Goal: Book appointment/travel/reservation

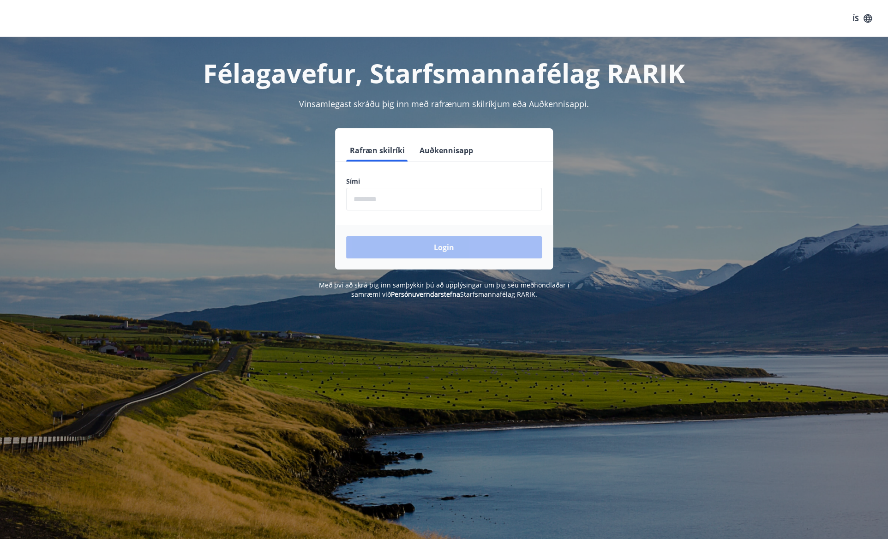
click at [433, 203] on input "phone" at bounding box center [444, 199] width 196 height 23
drag, startPoint x: 413, startPoint y: 207, endPoint x: 198, endPoint y: 187, distance: 216.4
click at [198, 187] on div "Rafræn skilríki Auðkennisapp Sími ​ Login" at bounding box center [444, 198] width 642 height 141
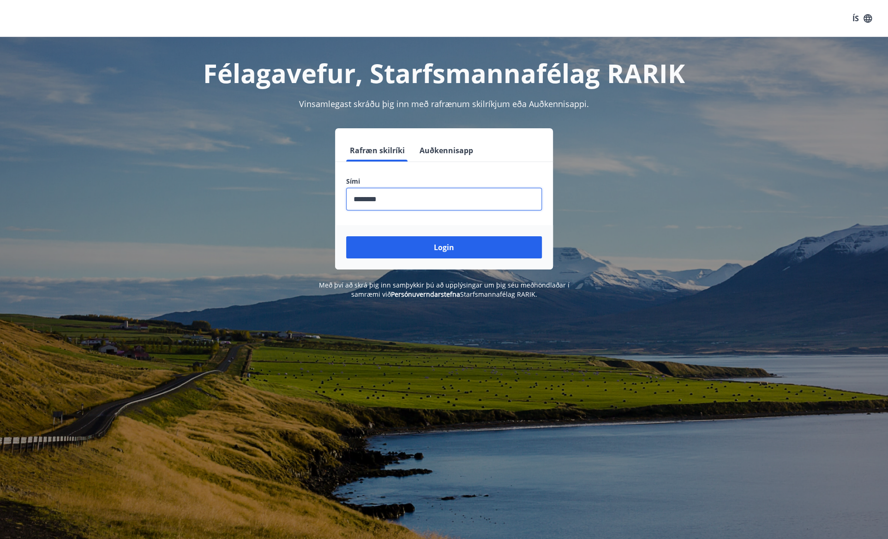
type input "********"
click at [346, 236] on button "Login" at bounding box center [444, 247] width 196 height 22
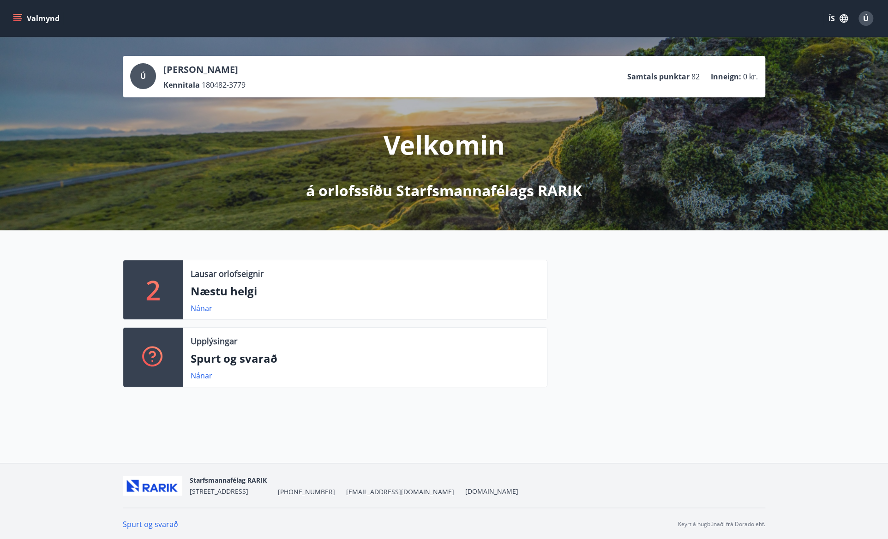
click at [39, 314] on div "2 Lausar orlofseignir Næstu helgi Nánar Upplýsingar Spurt og svarað Nánar" at bounding box center [444, 319] width 888 height 179
click at [201, 306] on link "Nánar" at bounding box center [202, 308] width 22 height 10
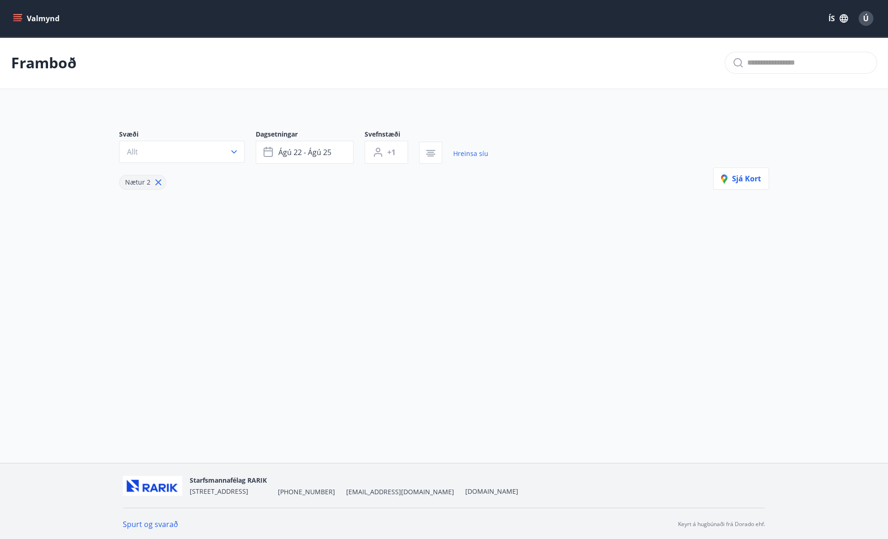
type input "*"
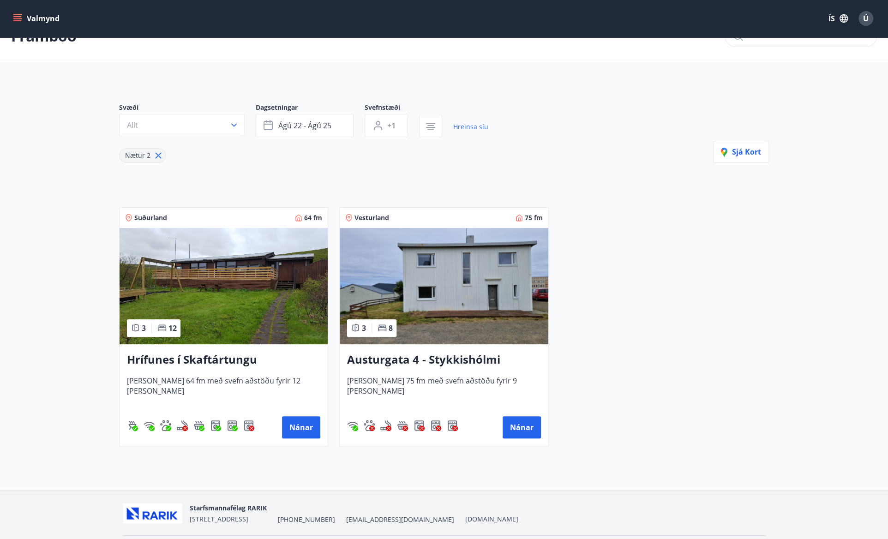
scroll to position [42, 0]
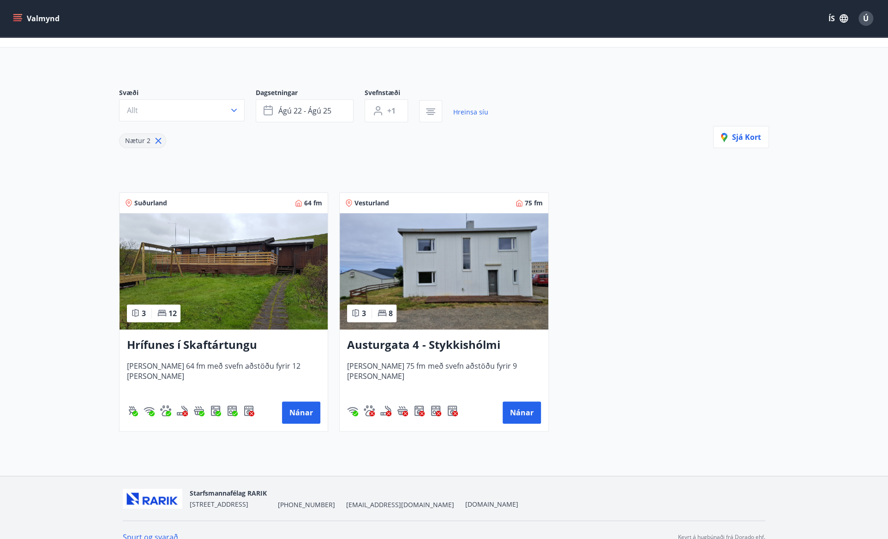
click at [20, 15] on icon "menu" at bounding box center [17, 18] width 9 height 9
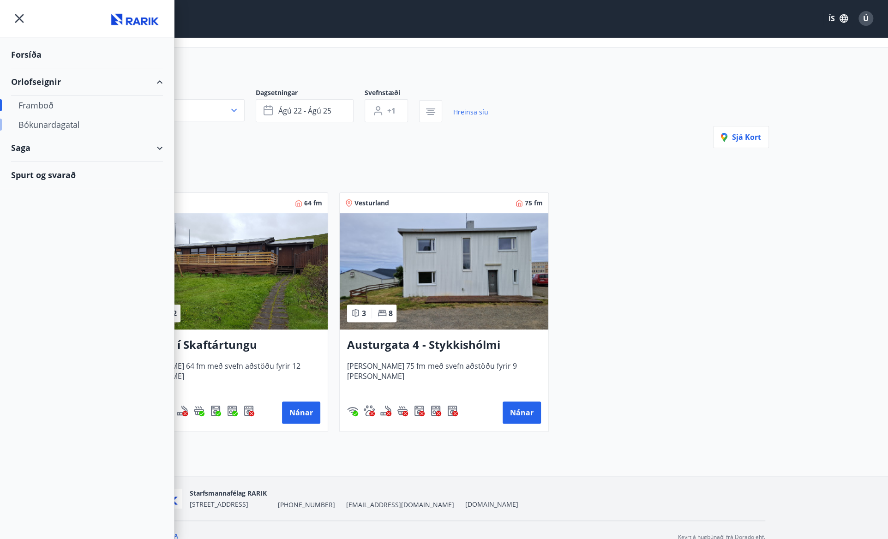
click at [41, 120] on div "Bókunardagatal" at bounding box center [86, 124] width 137 height 19
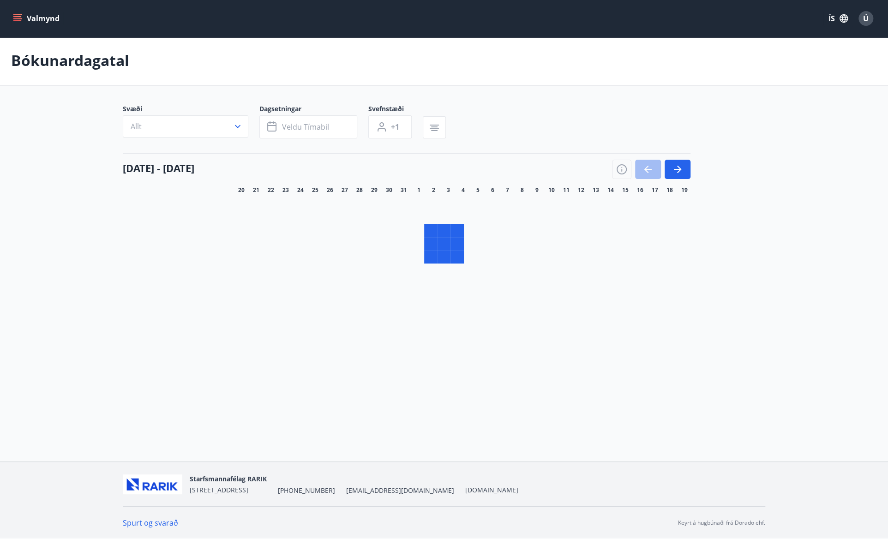
scroll to position [1, 0]
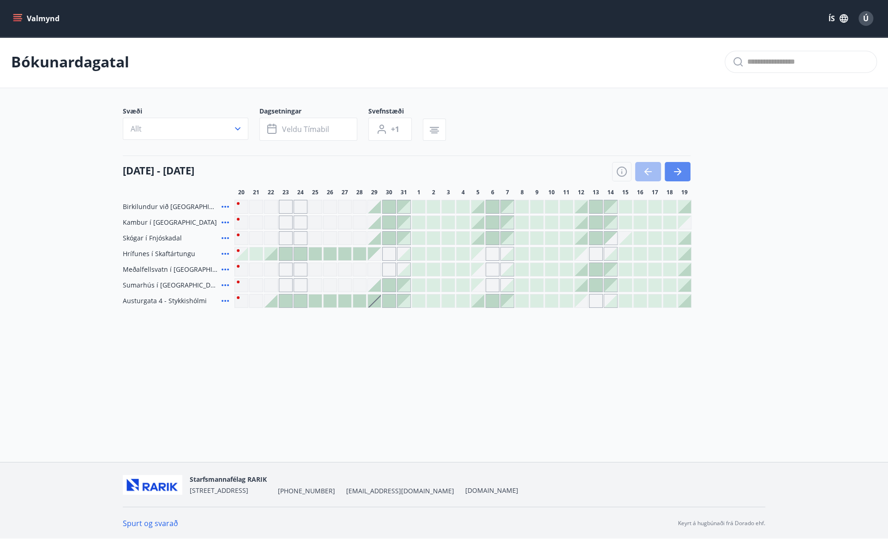
click at [684, 166] on button "button" at bounding box center [677, 171] width 26 height 19
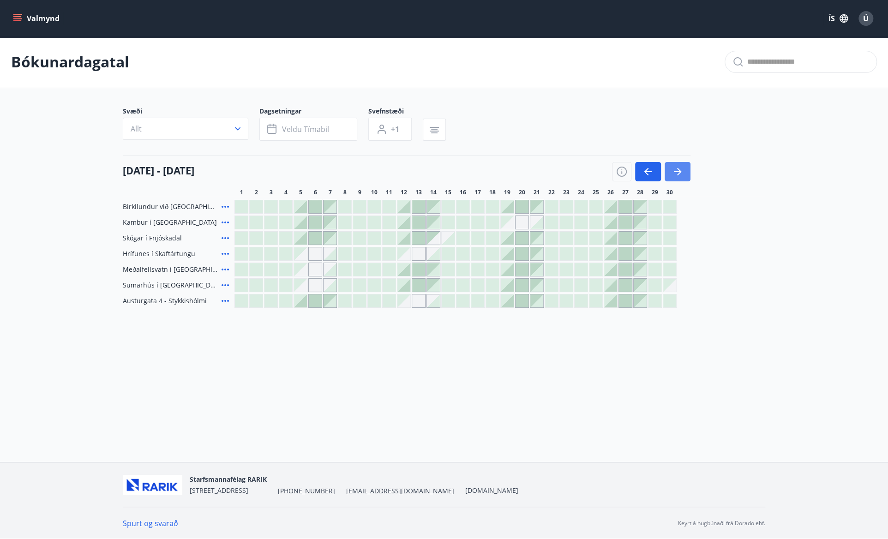
click at [681, 171] on icon "button" at bounding box center [677, 171] width 11 height 11
